Goal: Task Accomplishment & Management: Complete application form

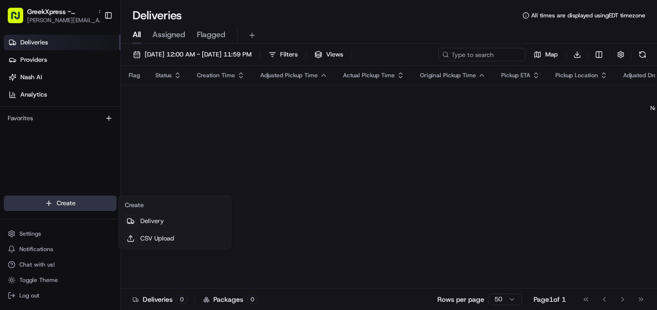
click at [150, 217] on link "Delivery" at bounding box center [175, 221] width 108 height 17
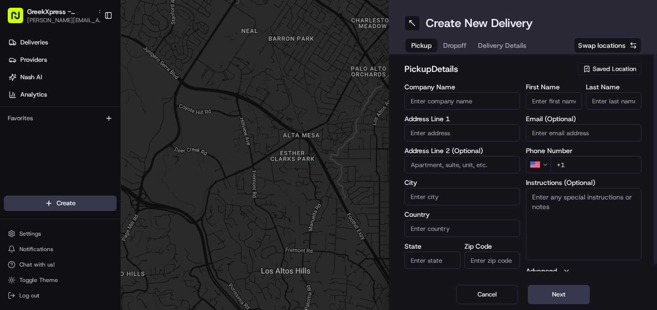
click at [617, 66] on span "Saved Location" at bounding box center [614, 69] width 44 height 9
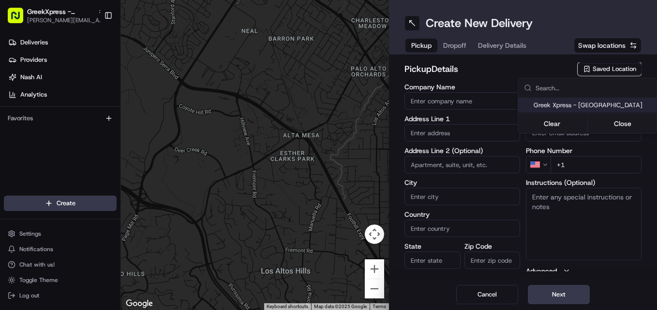
click at [574, 105] on span "Greek Xpress - [GEOGRAPHIC_DATA]" at bounding box center [592, 105] width 119 height 9
type input "Greek Xpress - [GEOGRAPHIC_DATA]"
type input "[STREET_ADDRESS]"
type input "#120"
type input "[GEOGRAPHIC_DATA]"
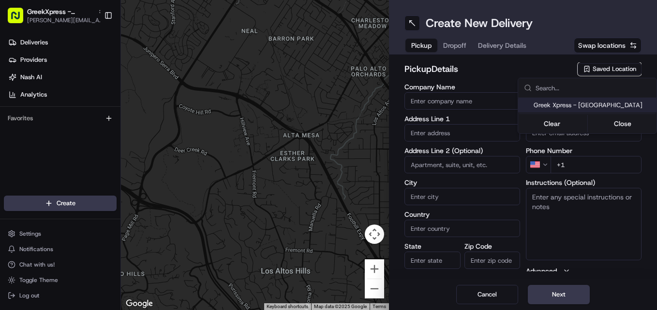
type input "US"
type input "NY"
type input "10306"
type input "Manager"
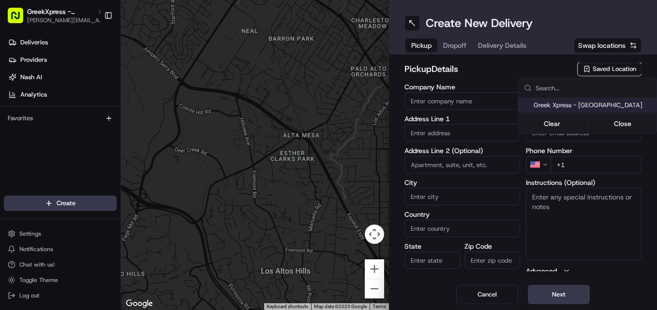
type input "[PHONE_NUMBER]"
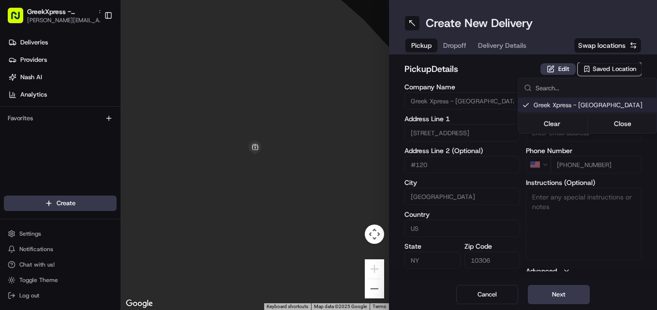
click at [586, 296] on html "GreekXpress - [GEOGRAPHIC_DATA] [EMAIL_ADDRESS][DOMAIN_NAME] Toggle Sidebar Del…" at bounding box center [328, 155] width 657 height 310
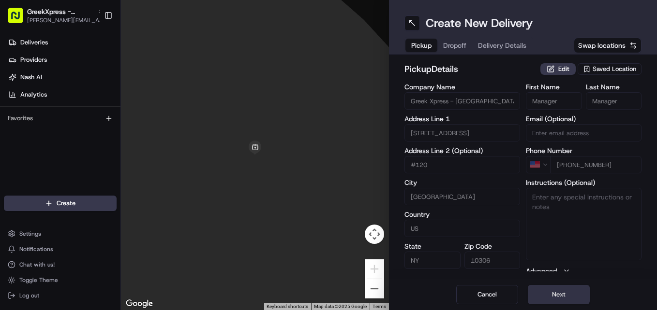
click at [562, 295] on button "Next" at bounding box center [559, 294] width 62 height 19
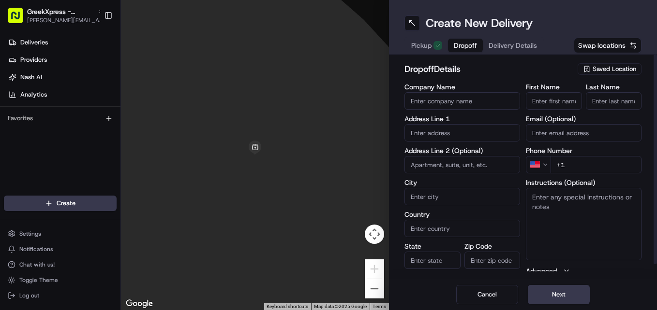
click at [427, 130] on input "text" at bounding box center [462, 132] width 116 height 17
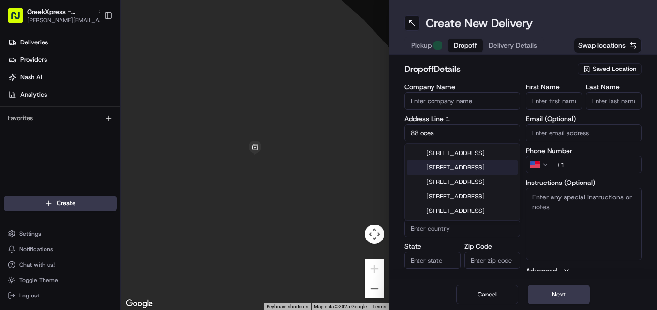
click at [458, 175] on div "[STREET_ADDRESS]" at bounding box center [462, 168] width 111 height 15
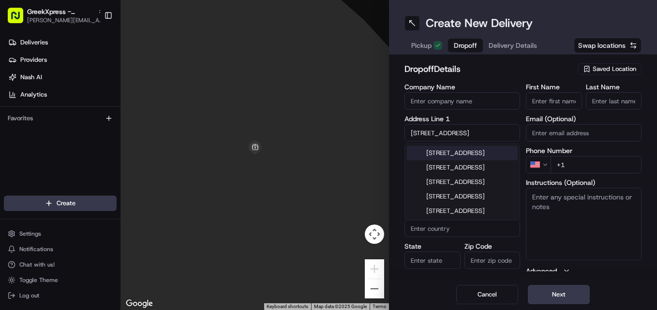
type input "[STREET_ADDRESS]"
type input "[GEOGRAPHIC_DATA]"
type input "NY"
type input "10305"
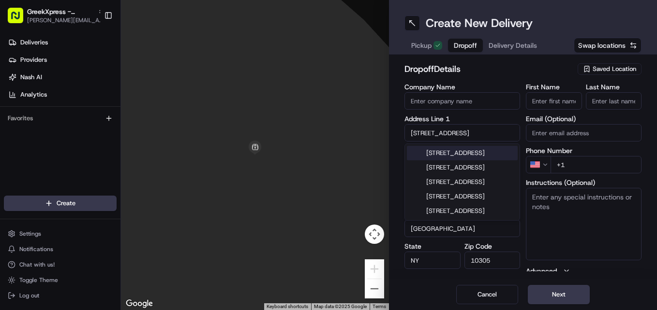
type input "[STREET_ADDRESS]"
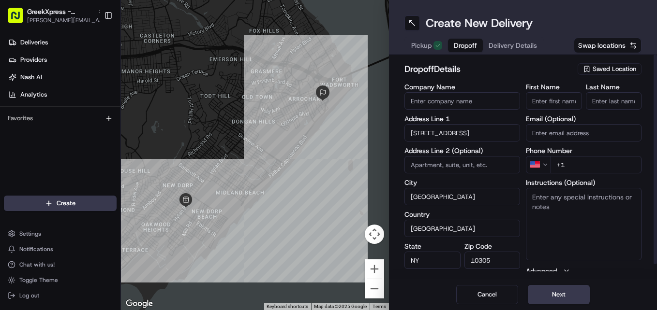
click at [590, 161] on input "+1" at bounding box center [595, 164] width 91 height 17
type input "[PHONE_NUMBER]"
click at [566, 298] on button "Next" at bounding box center [559, 294] width 62 height 19
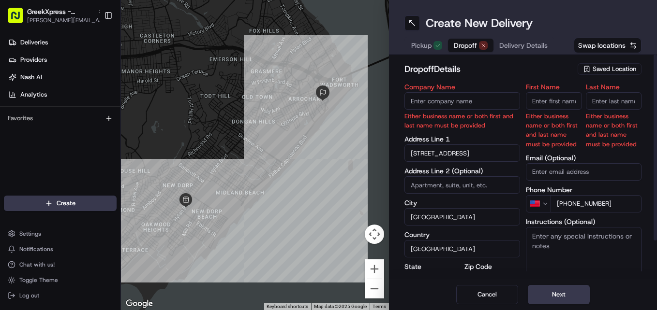
click at [553, 96] on input "First Name" at bounding box center [554, 100] width 56 height 17
type input "[PERSON_NAME]"
click at [599, 98] on input "Last Name" at bounding box center [614, 100] width 56 height 17
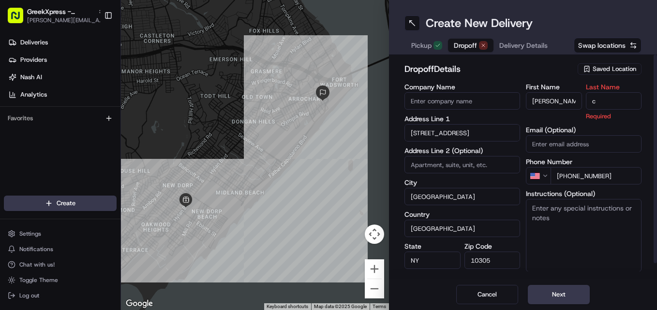
type input "c"
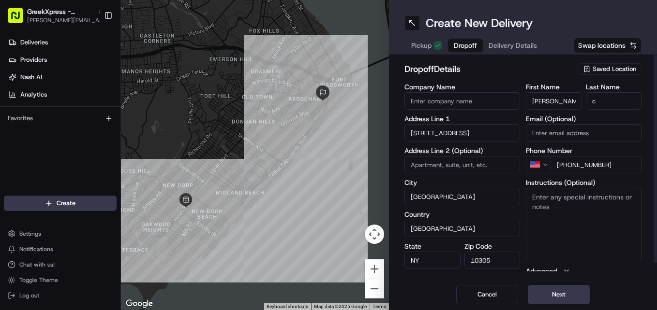
click at [610, 255] on textarea "Instructions (Optional)" at bounding box center [584, 224] width 116 height 73
click at [553, 297] on button "Next" at bounding box center [559, 294] width 62 height 19
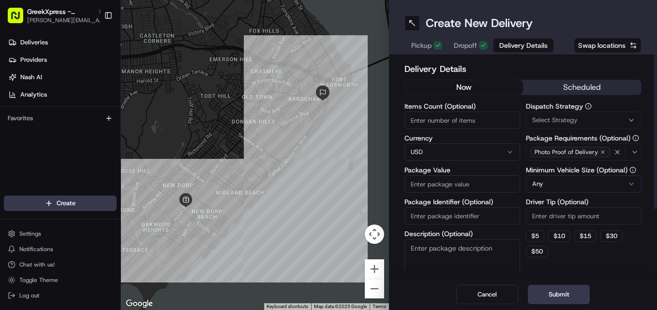
click at [553, 210] on input "Driver Tip (Optional)" at bounding box center [584, 215] width 116 height 17
type input "2"
click at [435, 181] on input "Package Value" at bounding box center [462, 184] width 116 height 17
type input "60"
click at [553, 298] on button "Submit" at bounding box center [559, 294] width 62 height 19
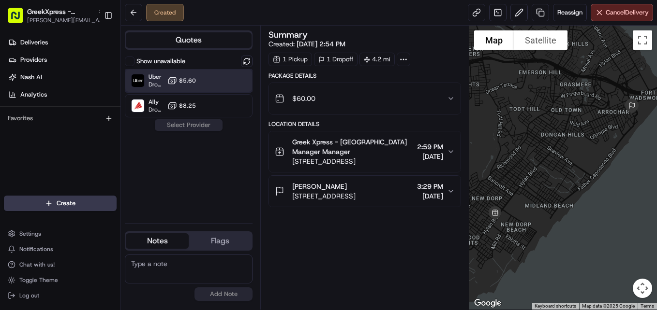
click at [213, 92] on div "Uber Dropoff ETA 36 minutes $5.60" at bounding box center [189, 80] width 128 height 23
click at [194, 124] on button "Assign Provider" at bounding box center [188, 125] width 69 height 12
